Goal: Find specific page/section: Find specific page/section

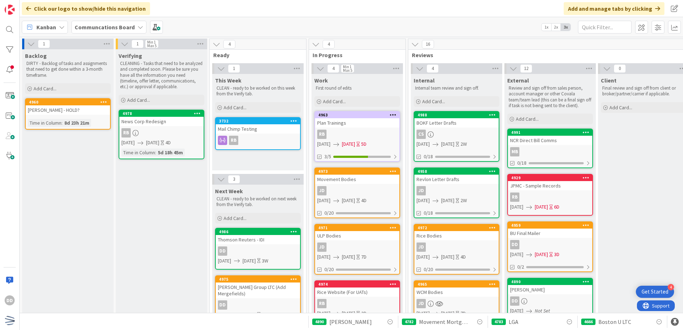
click at [446, 186] on link "4958 Revlon Letter Drafts JD [DATE] [DATE] 2W 0/18" at bounding box center [456, 192] width 86 height 51
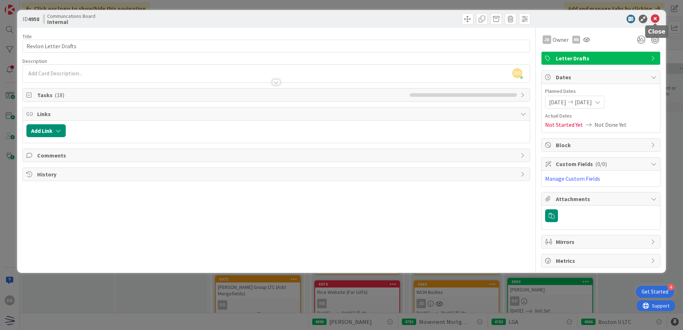
click at [657, 16] on icon at bounding box center [654, 19] width 9 height 9
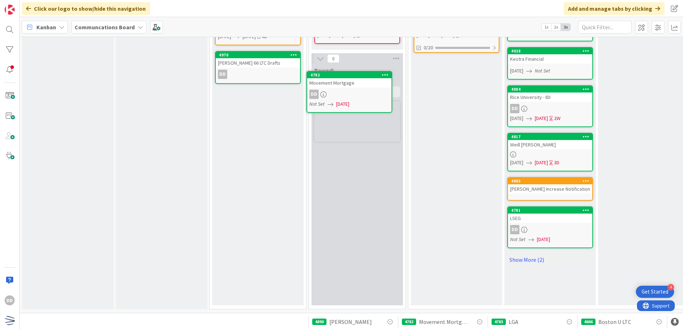
scroll to position [260, 0]
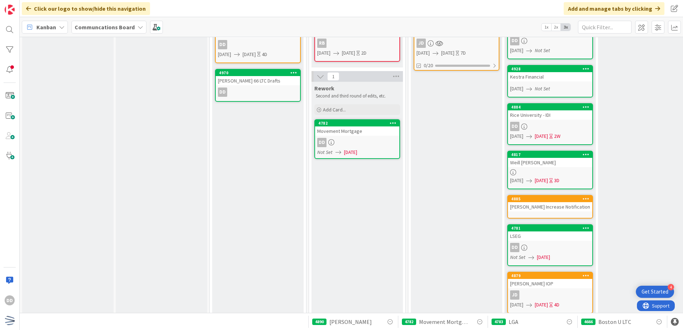
click at [369, 136] on link "4782 Movement Mortgage DD Not Set [DATE]" at bounding box center [357, 139] width 86 height 40
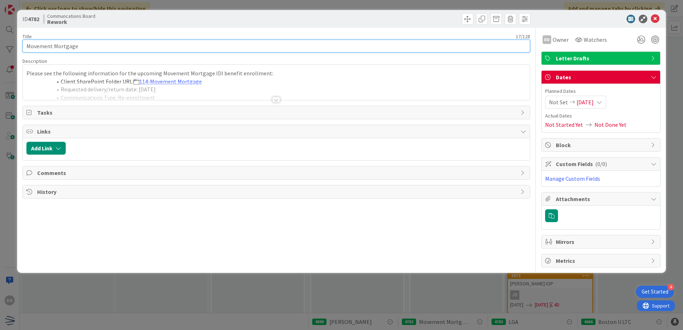
click at [181, 45] on input "Movement Mortgage" at bounding box center [275, 46] width 507 height 13
type input "Movement Mortgage - Change dates"
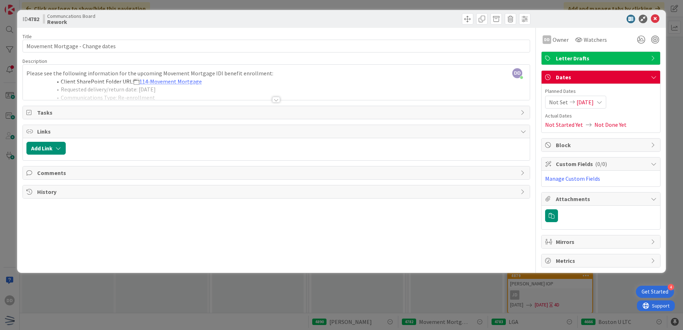
click at [344, 133] on span "Links" at bounding box center [276, 131] width 479 height 9
click at [312, 94] on div at bounding box center [276, 91] width 507 height 18
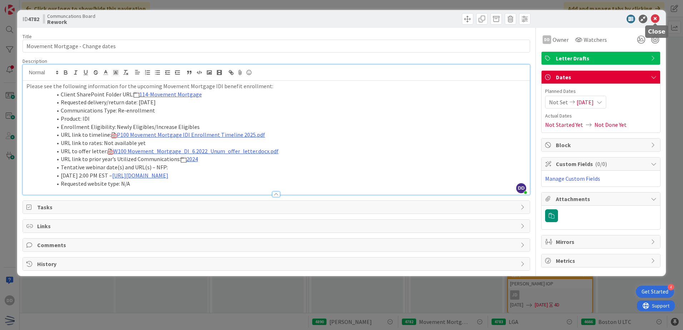
click at [656, 17] on icon at bounding box center [654, 19] width 9 height 9
